Goal: Find specific page/section: Find specific page/section

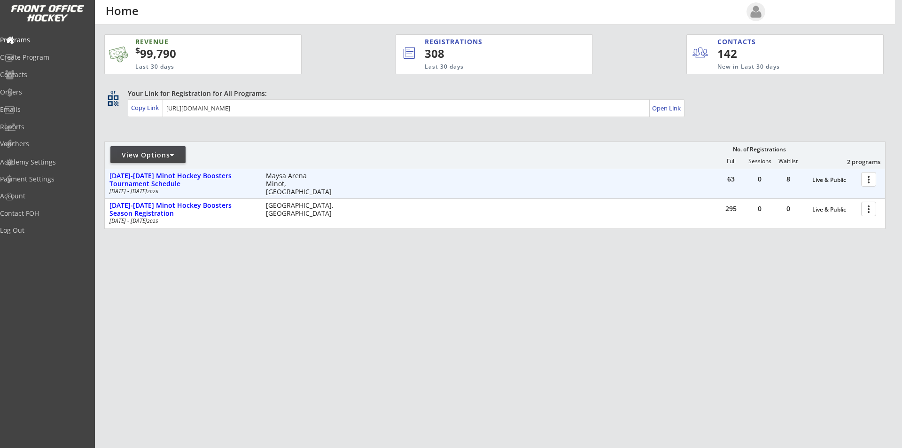
click at [868, 181] on div at bounding box center [871, 179] width 16 height 16
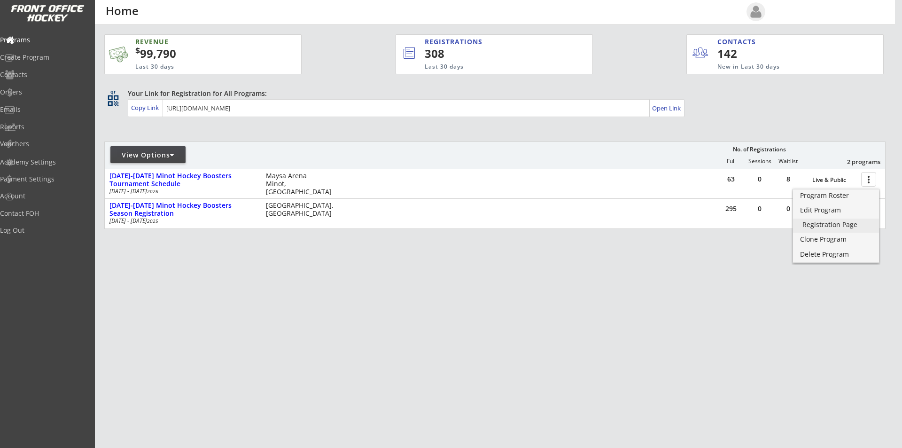
drag, startPoint x: 828, startPoint y: 225, endPoint x: 116, endPoint y: 253, distance: 713.2
click at [829, 225] on div "Registration Page" at bounding box center [836, 224] width 67 height 7
click at [829, 195] on div "Program Roster" at bounding box center [836, 195] width 72 height 7
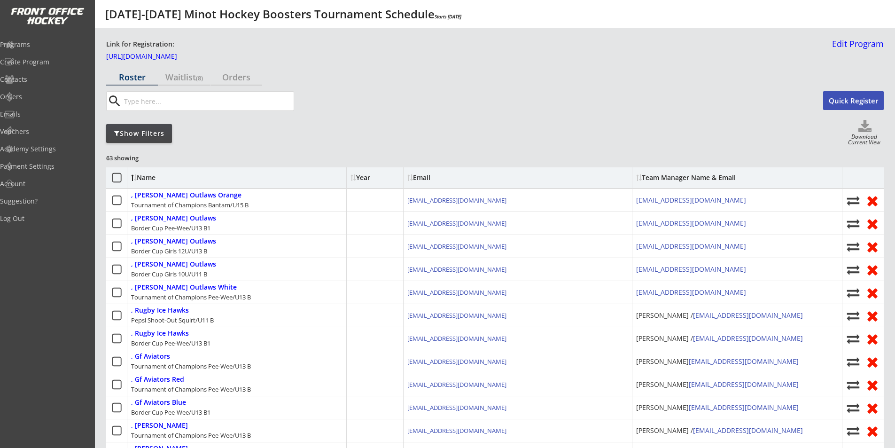
click at [150, 133] on div "Show Filters" at bounding box center [139, 133] width 66 height 9
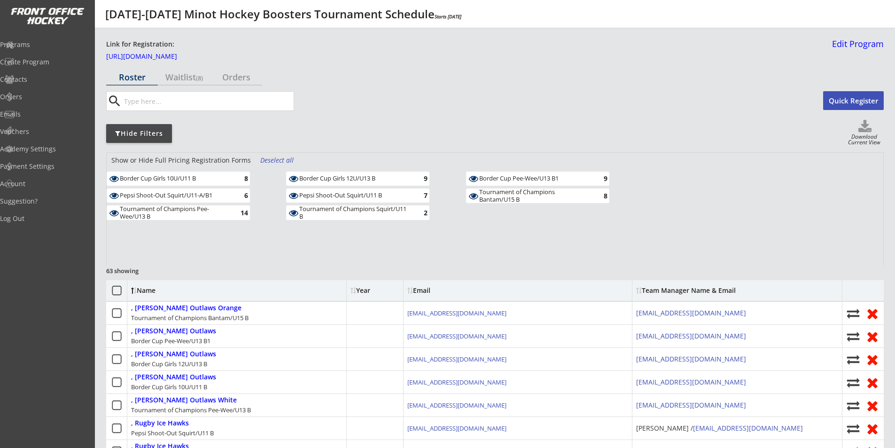
click at [274, 162] on div "Deselect all" at bounding box center [277, 160] width 35 height 9
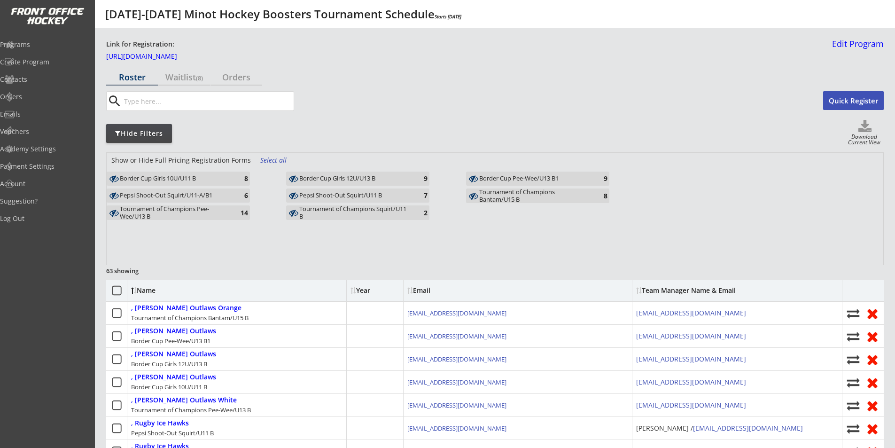
click at [192, 210] on div "Tournament of Champions Pee-Wee/U13 B" at bounding box center [175, 212] width 110 height 15
